Goal: Transaction & Acquisition: Purchase product/service

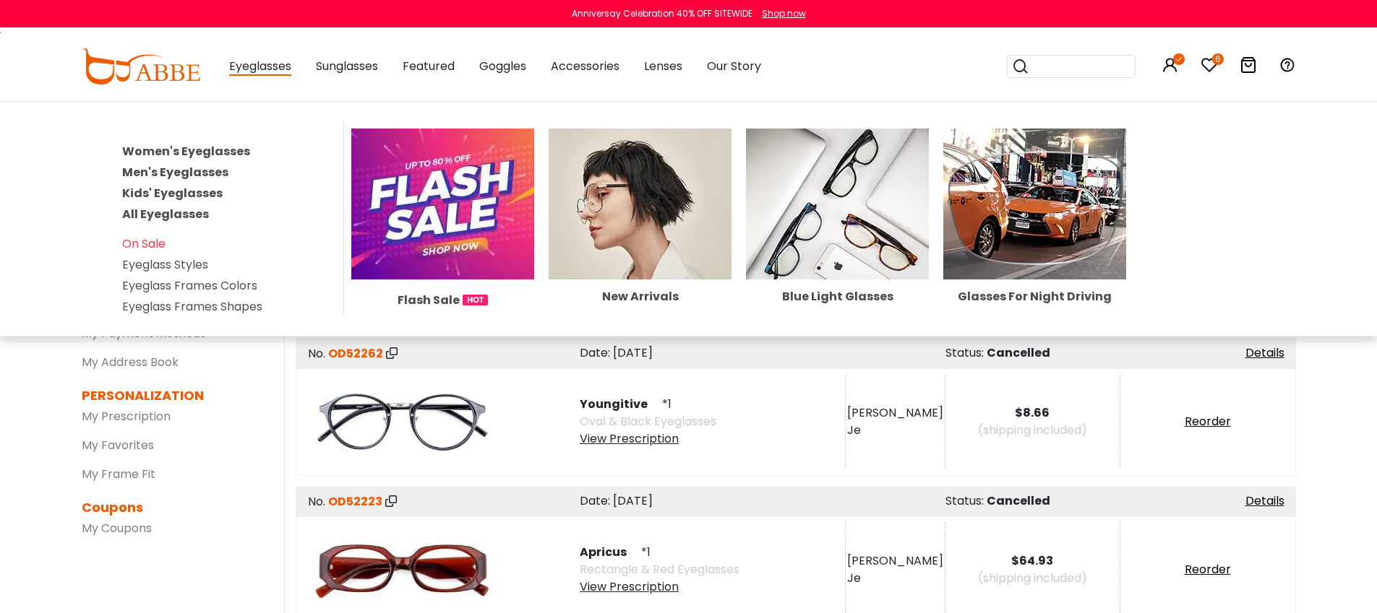
click at [217, 148] on link "Women's Eyeglasses" at bounding box center [186, 151] width 128 height 17
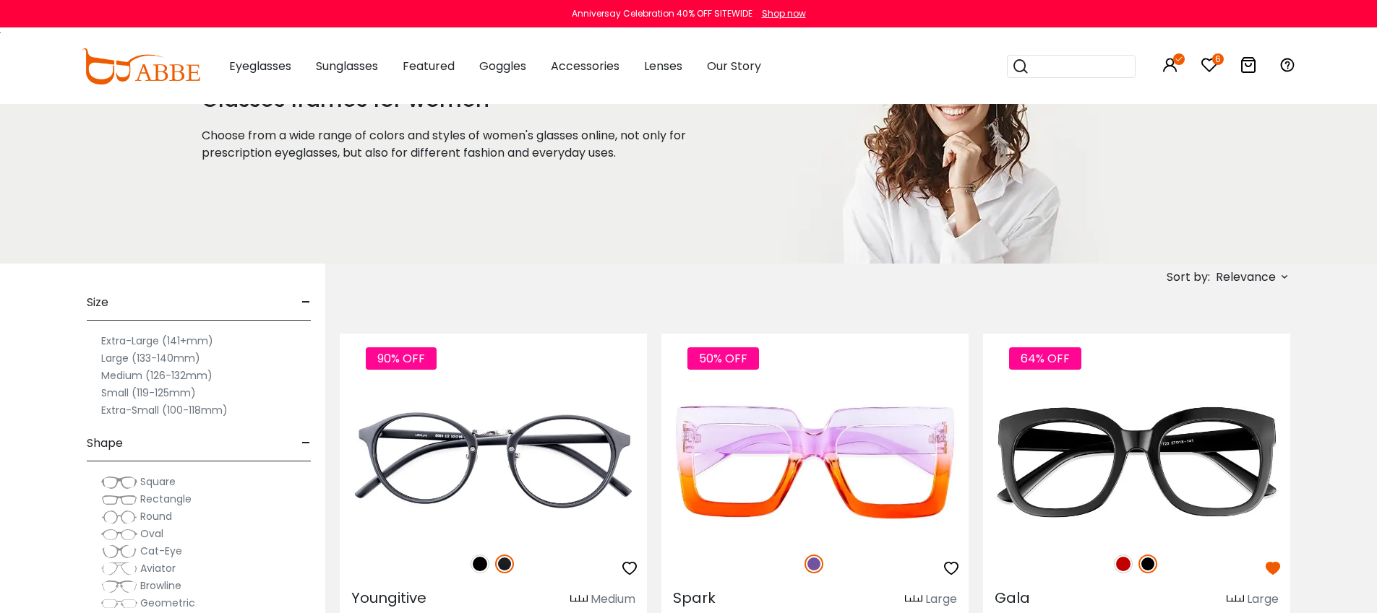
scroll to position [95, 0]
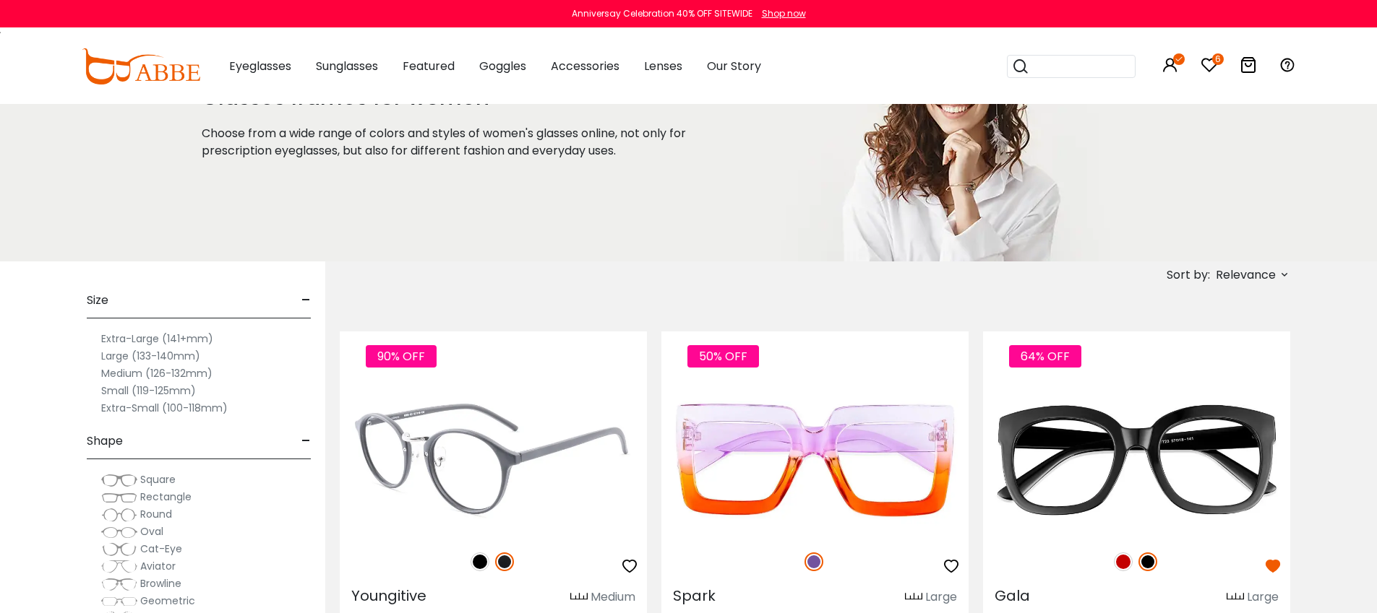
click at [453, 421] on img at bounding box center [493, 461] width 307 height 154
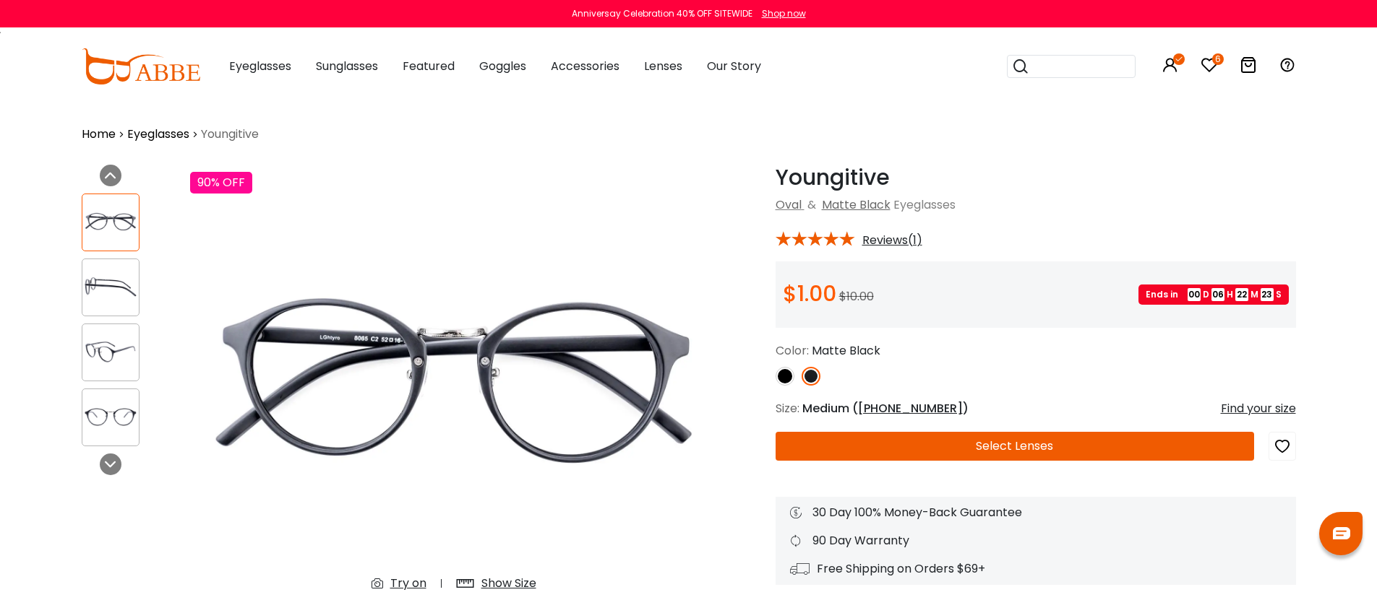
click at [1100, 451] on button "Select Lenses" at bounding box center [1014, 446] width 478 height 29
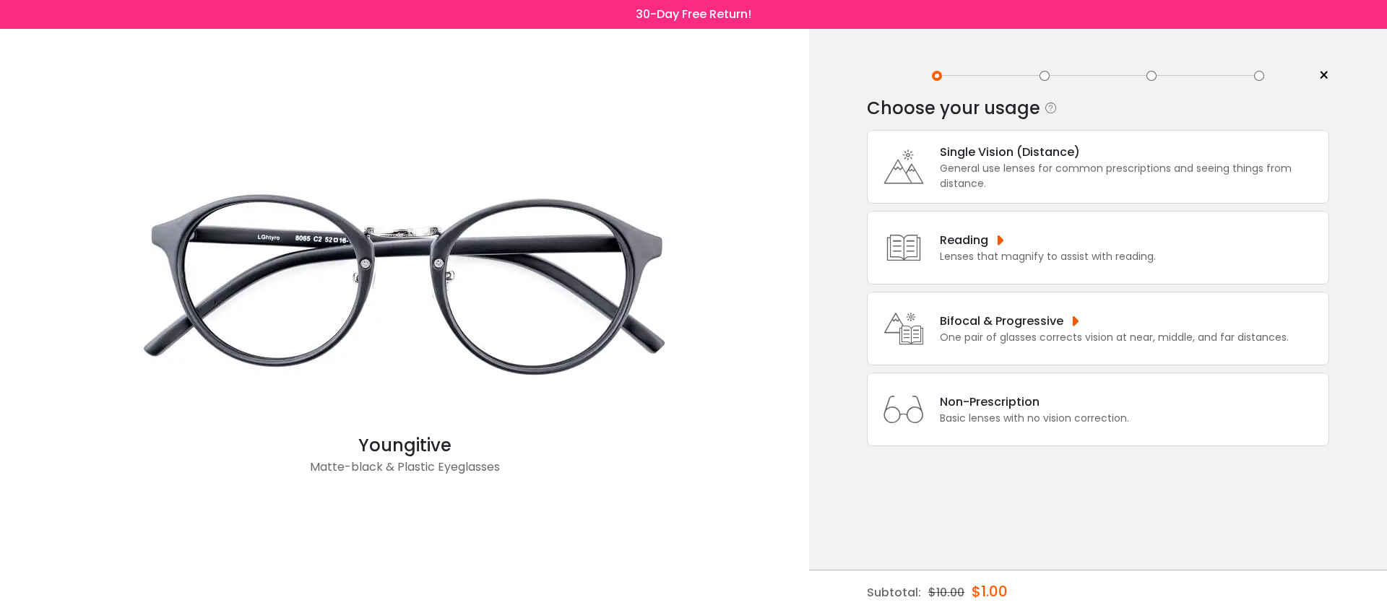
click at [1090, 426] on div "Basic lenses with no vision correction." at bounding box center [1034, 418] width 189 height 15
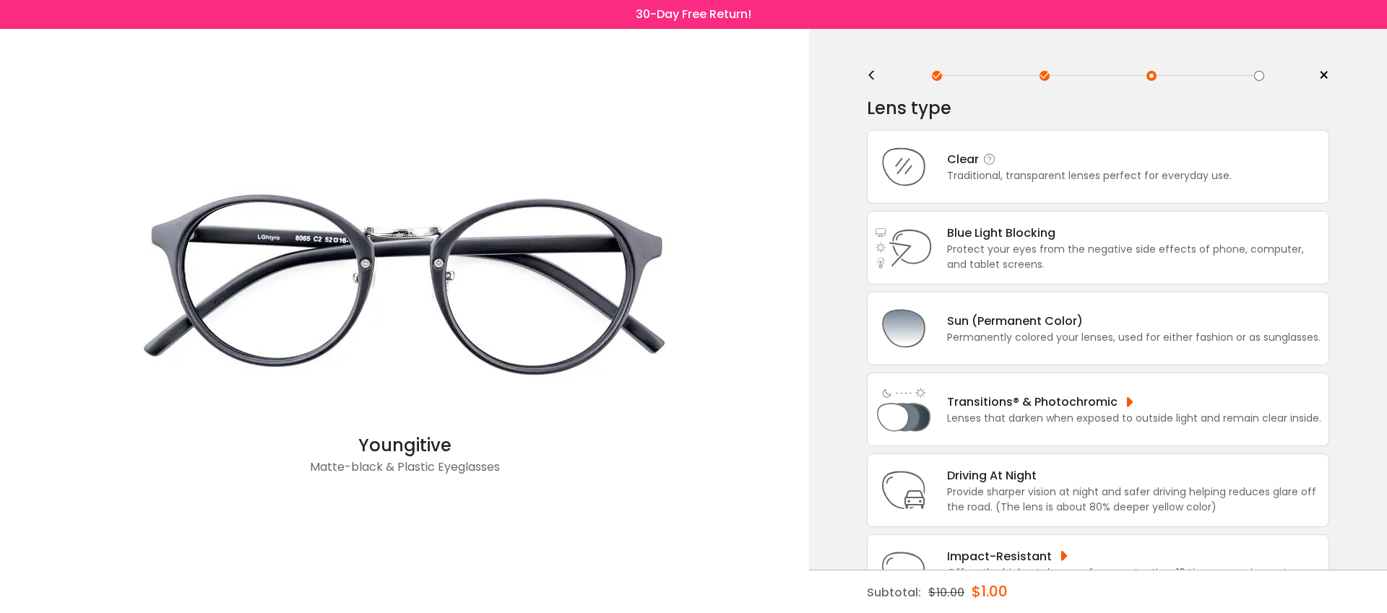
click at [1069, 162] on div "Clear" at bounding box center [1089, 159] width 285 height 18
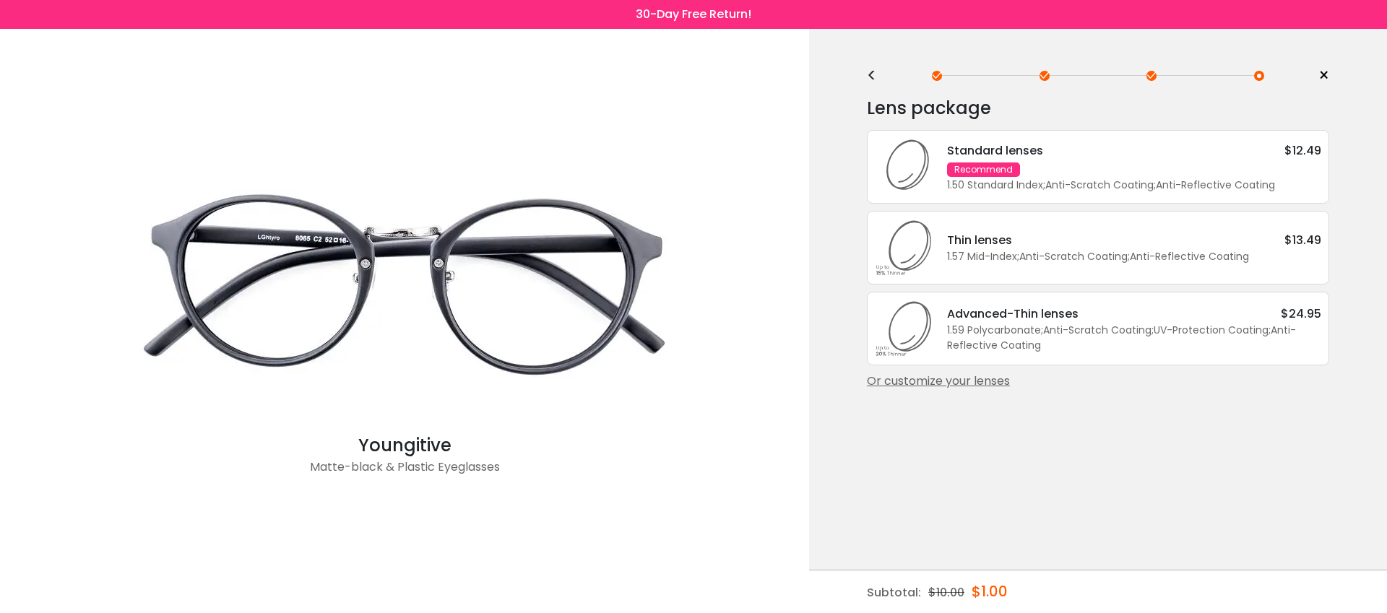
click at [1146, 176] on div "Standard lenses $12.49 Recommend 1.50 Standard Index ; Anti-Scratch Coating ; A…" at bounding box center [1127, 167] width 389 height 51
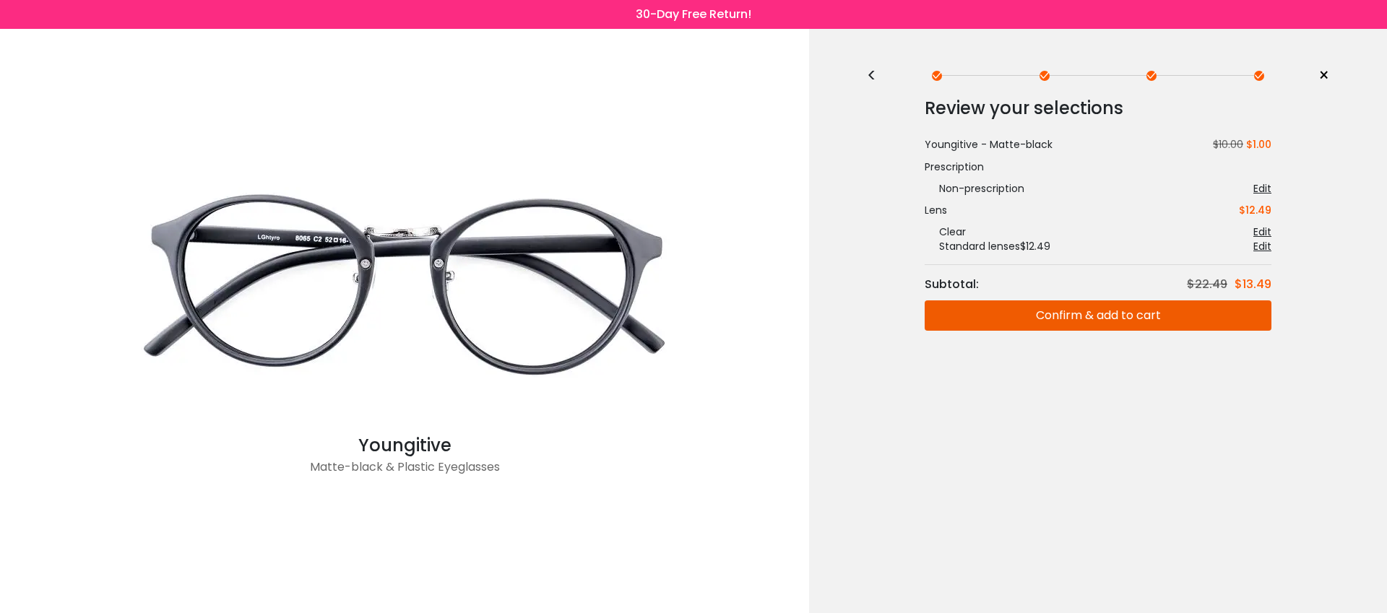
click at [1189, 312] on button "Confirm & add to cart" at bounding box center [1098, 316] width 347 height 30
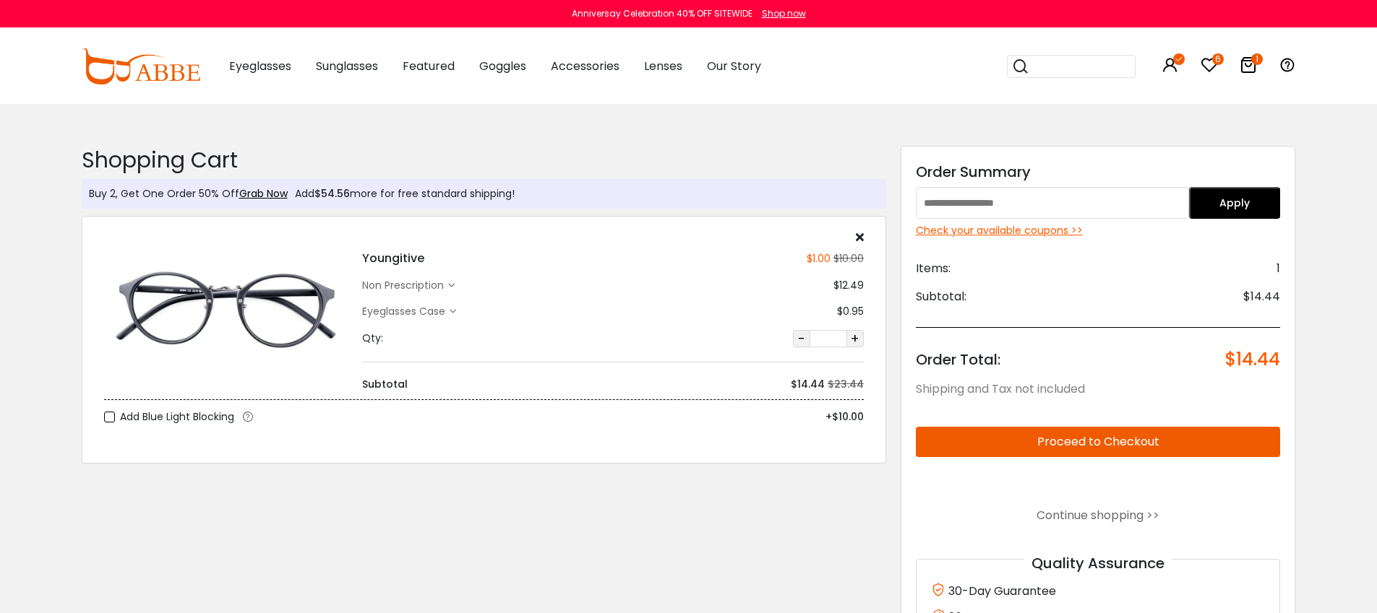
click at [1073, 225] on div "Check your available coupons >>" at bounding box center [1098, 230] width 365 height 15
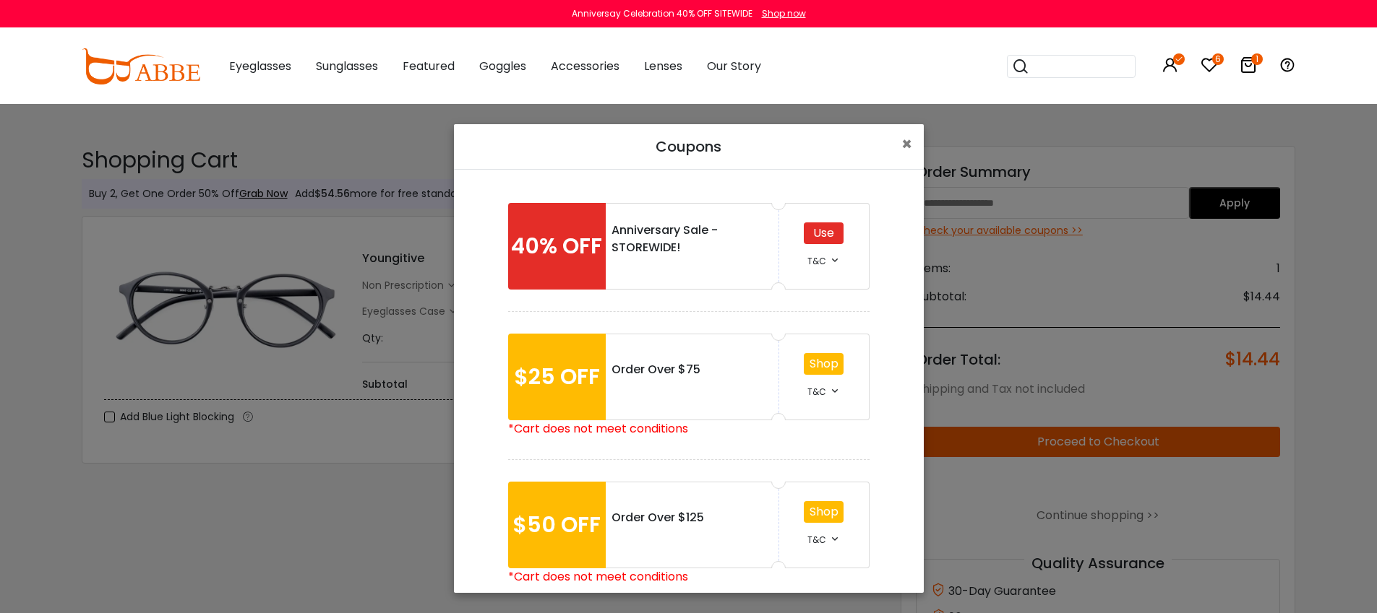
click at [826, 228] on div "Use" at bounding box center [824, 234] width 40 height 22
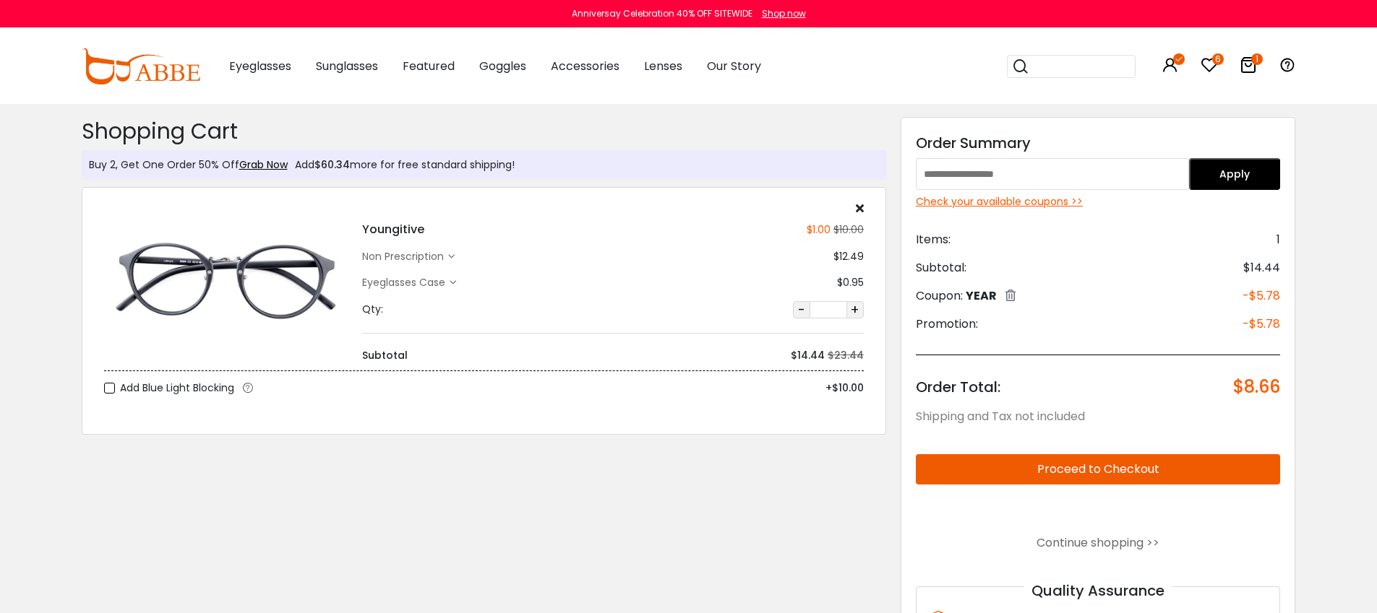
scroll to position [39, 0]
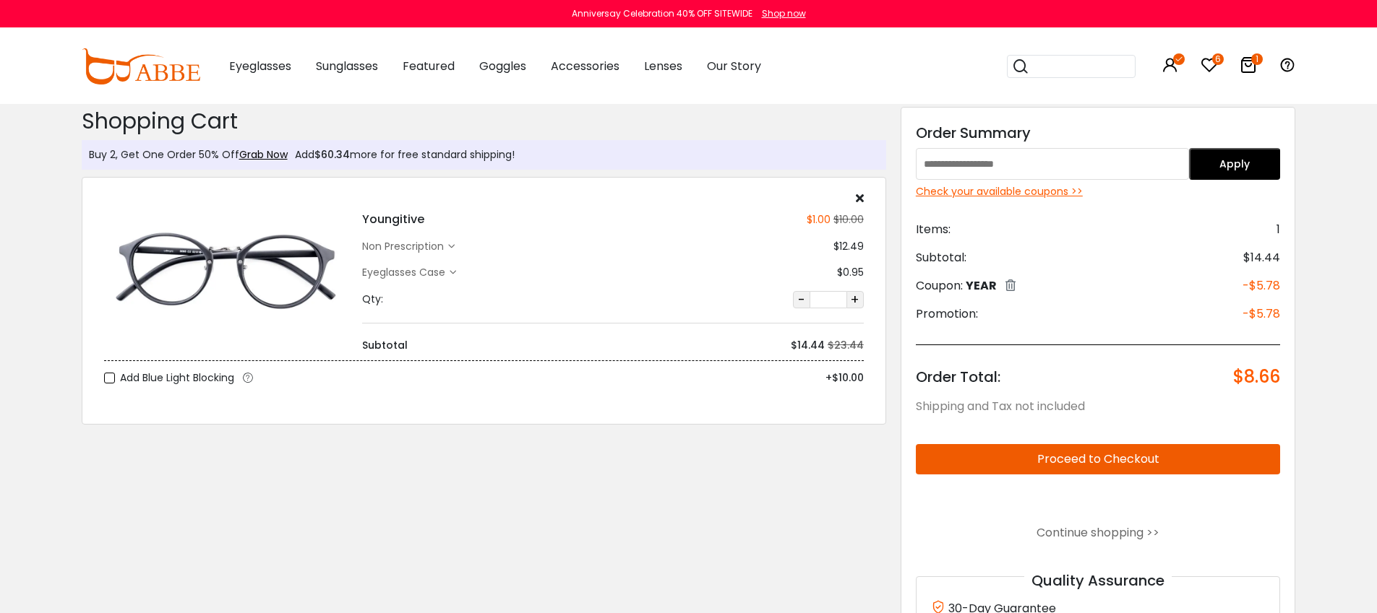
click at [1141, 456] on button "Proceed to Checkout" at bounding box center [1098, 459] width 365 height 30
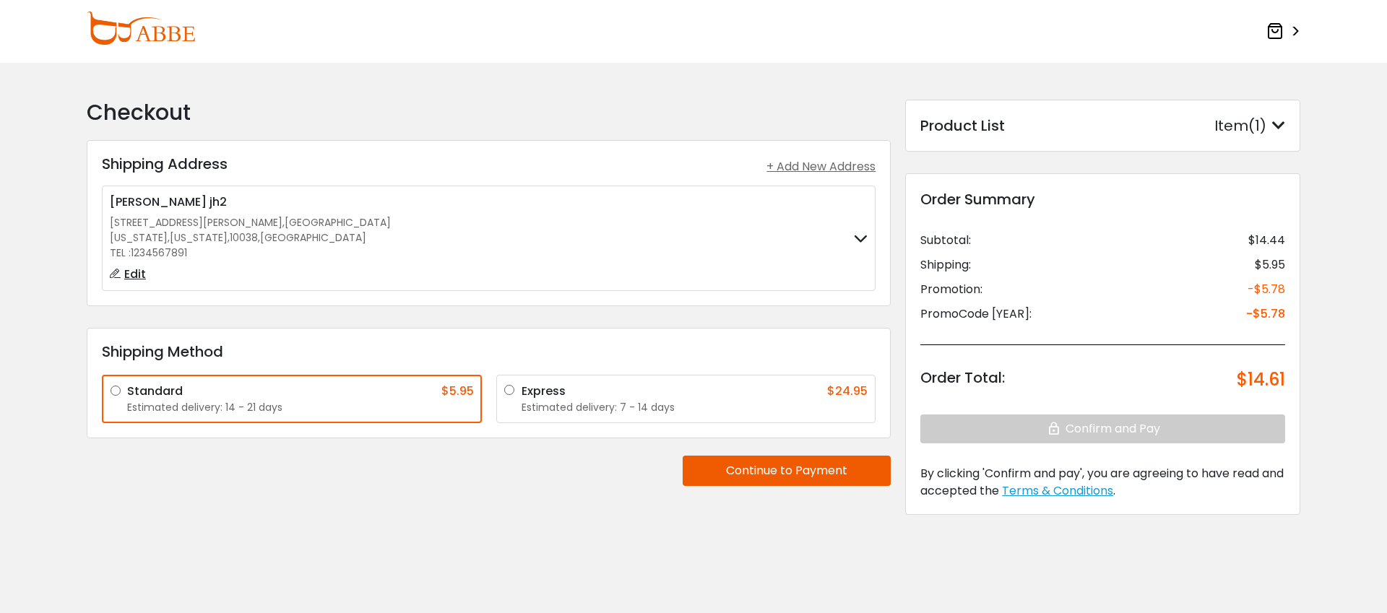
click at [708, 253] on label "[PERSON_NAME] jh2 [STREET_ADDRESS][PERSON_NAME] [US_STATE] , [US_STATE] , 10038…" at bounding box center [489, 239] width 758 height 90
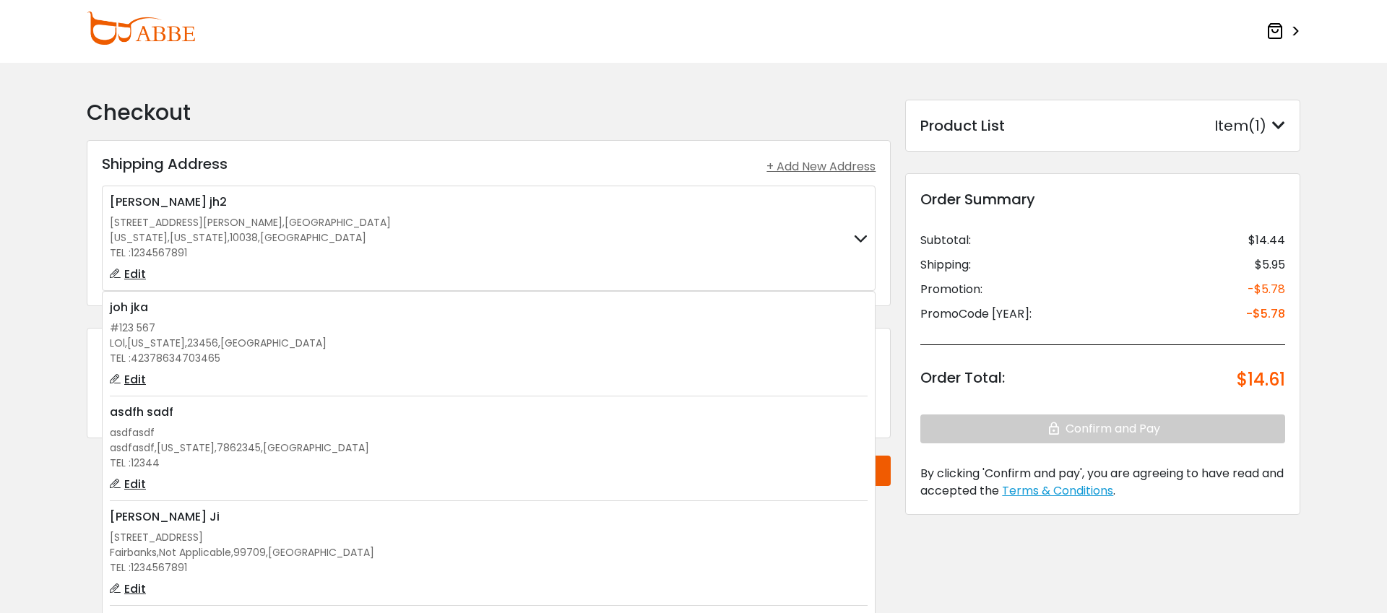
click at [670, 438] on div "asdfasdf" at bounding box center [489, 433] width 758 height 15
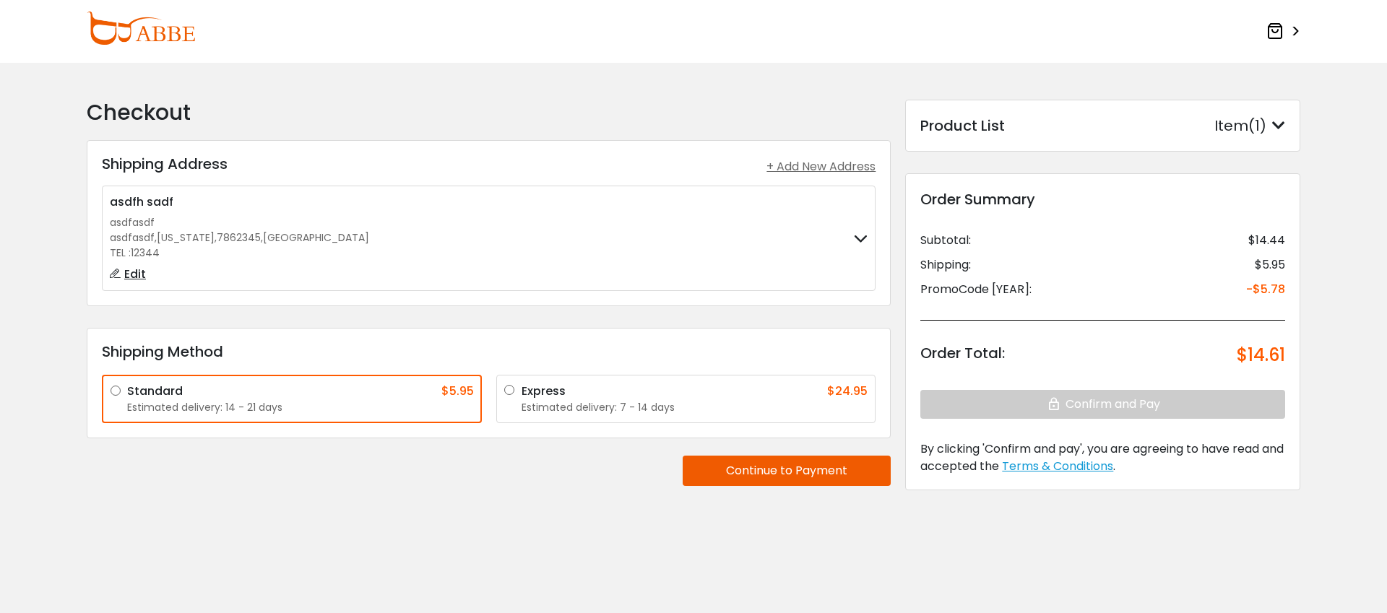
click at [726, 473] on button "Continue to Payment" at bounding box center [787, 471] width 208 height 30
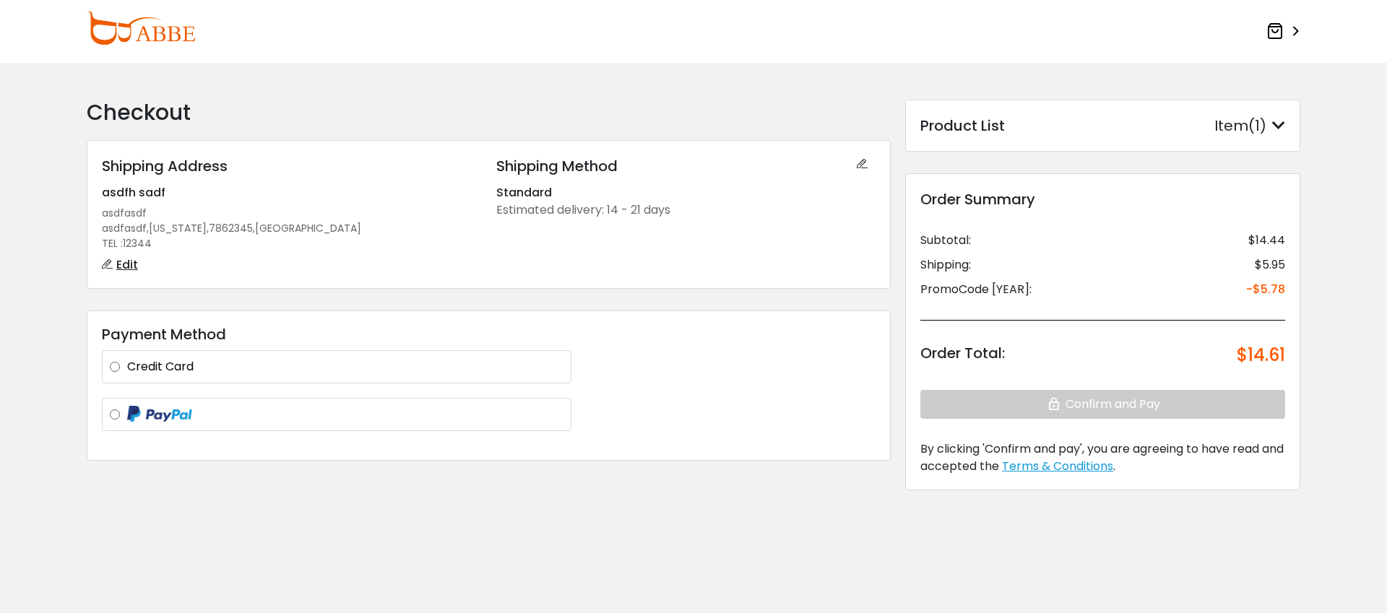
click at [320, 367] on label "Credit Card" at bounding box center [345, 366] width 436 height 17
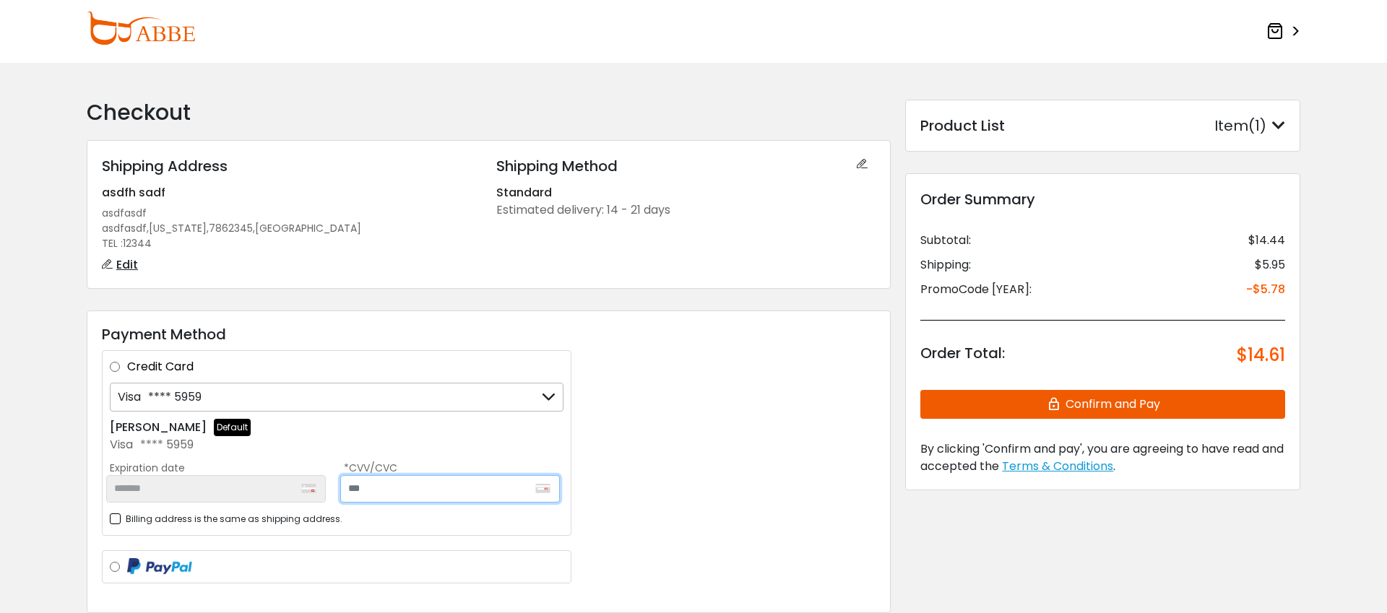
click at [420, 481] on input "text" at bounding box center [450, 488] width 220 height 27
type input "***"
click at [739, 440] on div "Payment Method Credit Card Visa **** 5959 Visa **** 5959 Visa **** 5959 + Add a…" at bounding box center [489, 462] width 804 height 303
click at [1197, 402] on button "Confirm and Pay" at bounding box center [1103, 404] width 365 height 29
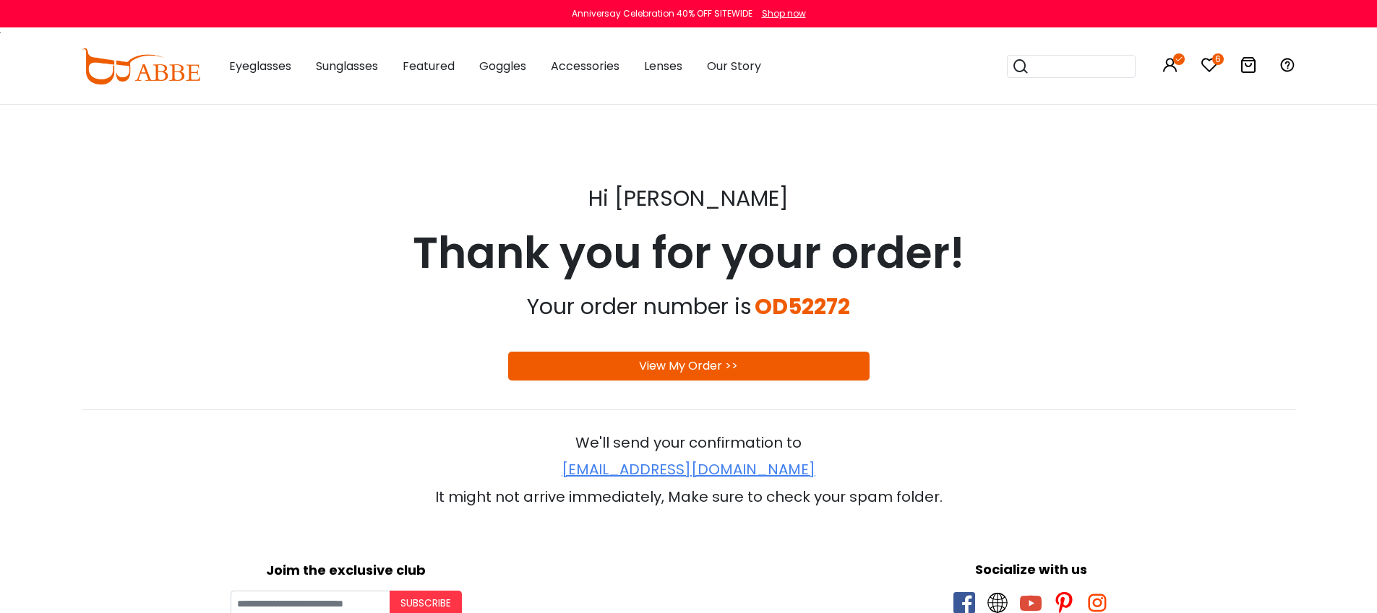
click at [1137, 419] on div "Hi [PERSON_NAME] Thank you for your order! Your order number is OD52272 View My…" at bounding box center [689, 342] width 1214 height 331
click at [1150, 312] on div "Your order number is OD52272" at bounding box center [689, 306] width 1214 height 43
click at [160, 69] on img at bounding box center [141, 66] width 119 height 36
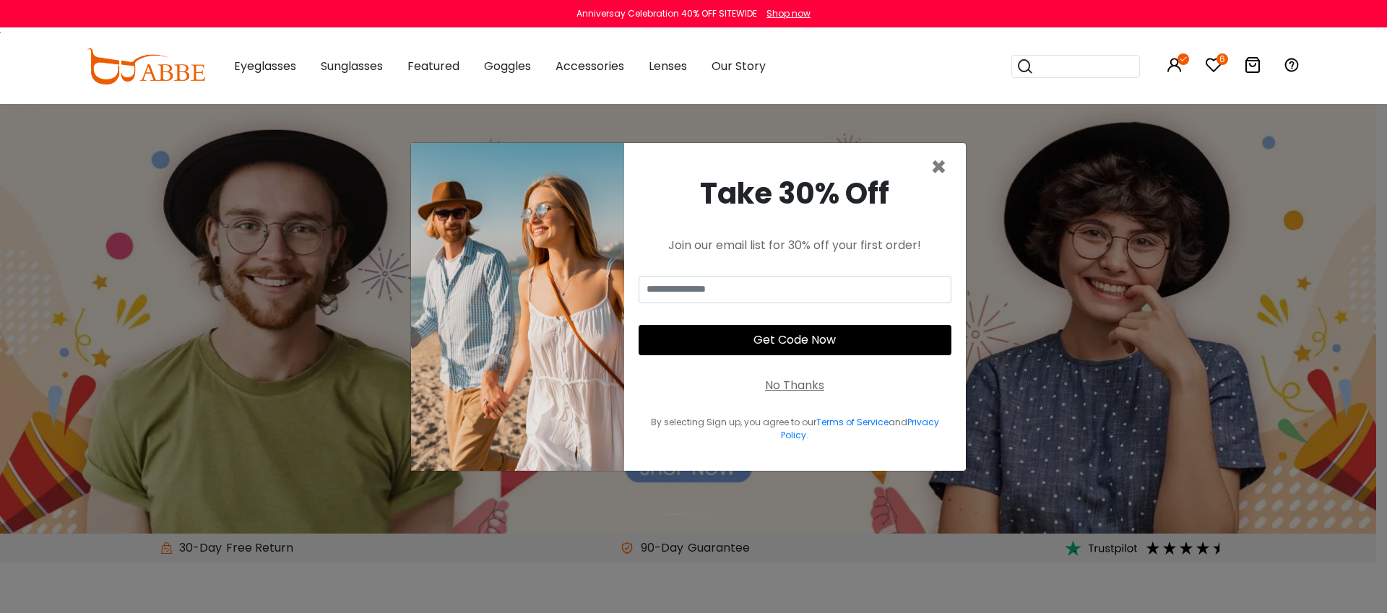
click at [780, 382] on div "No Thanks" at bounding box center [794, 385] width 59 height 17
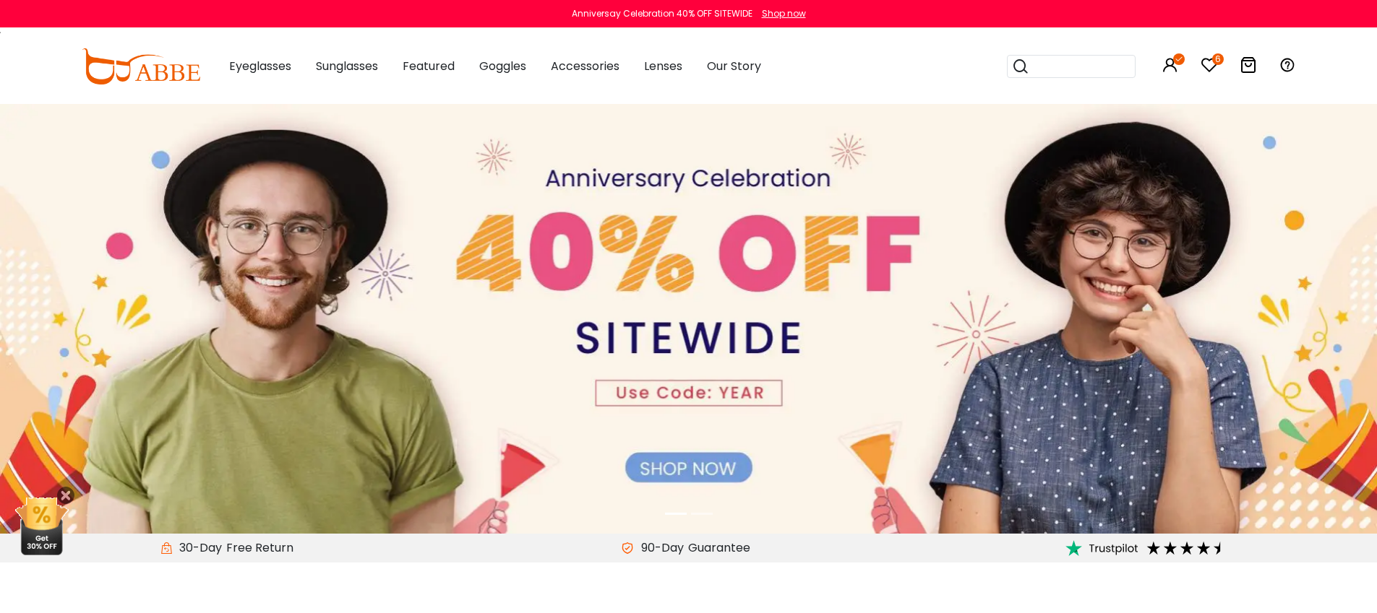
click at [721, 332] on img at bounding box center [688, 319] width 1377 height 430
